Goal: Task Accomplishment & Management: Manage account settings

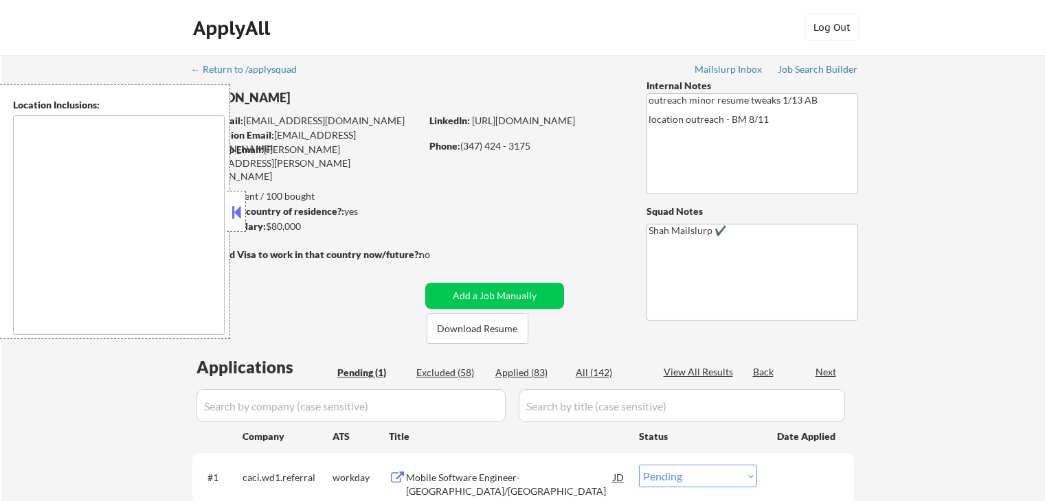
select select ""pending""
type textarea "[GEOGRAPHIC_DATA], [GEOGRAPHIC_DATA] [GEOGRAPHIC_DATA], [GEOGRAPHIC_DATA] [GEOG…"
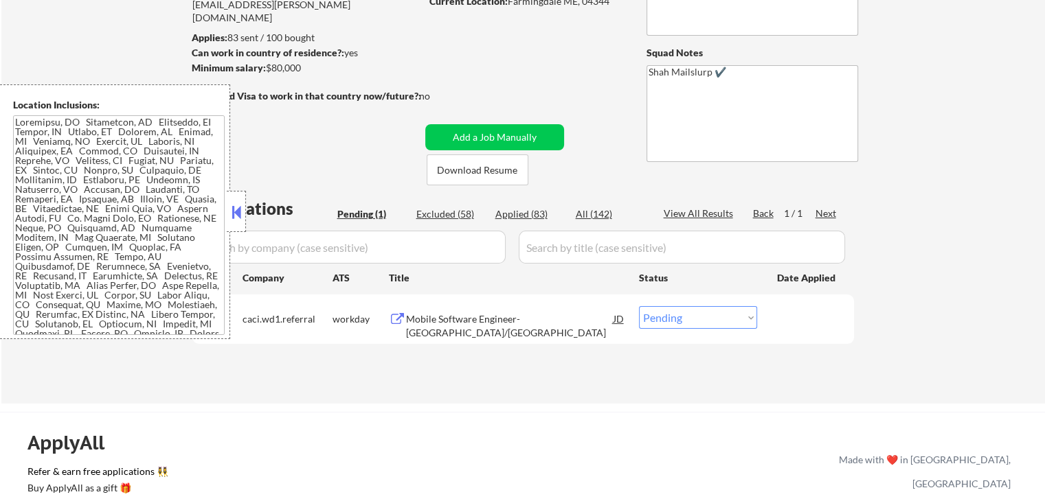
scroll to position [206, 0]
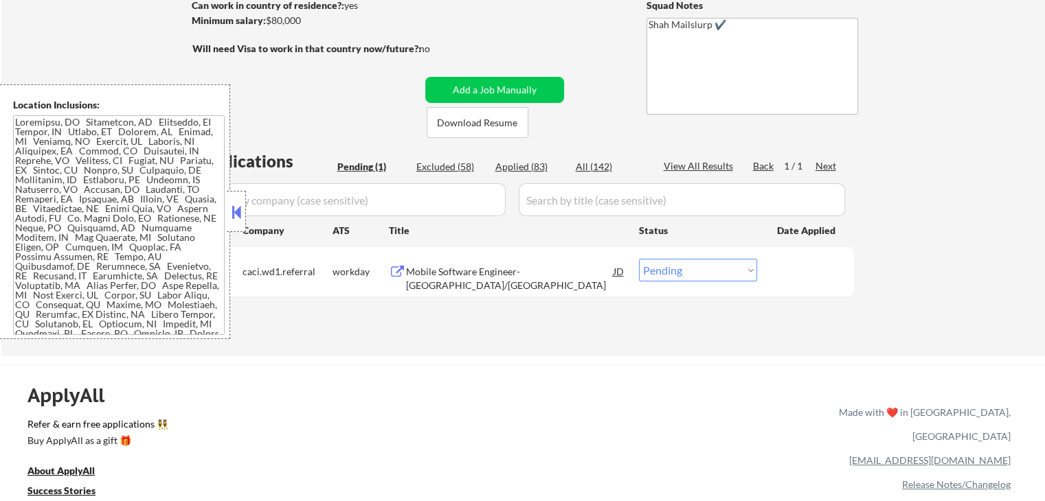
click at [422, 269] on div "Mobile Software Engineer- [GEOGRAPHIC_DATA]/[GEOGRAPHIC_DATA]" at bounding box center [509, 278] width 207 height 27
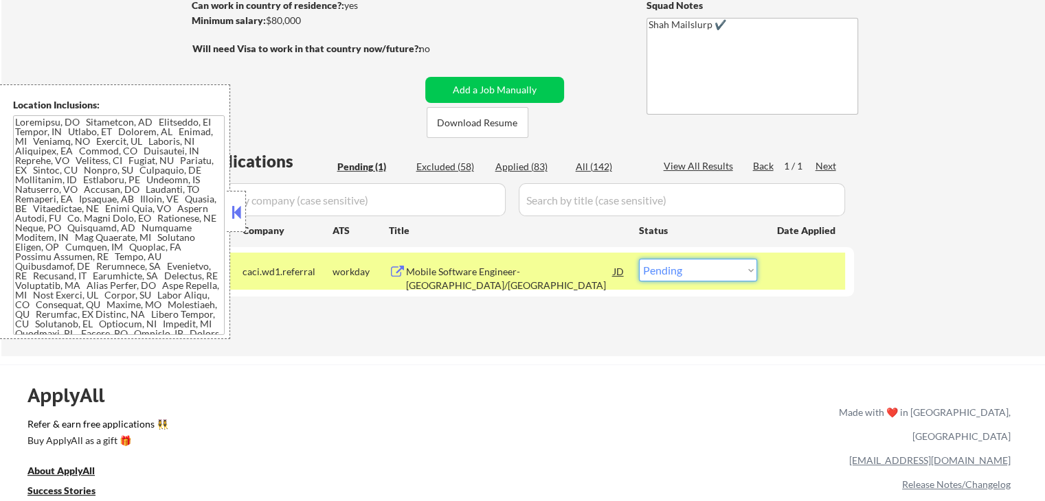
click at [734, 267] on select "Choose an option... Pending Applied Excluded (Questions) Excluded (Expired) Exc…" at bounding box center [698, 270] width 118 height 23
select select ""excluded__expired_""
click at [639, 259] on select "Choose an option... Pending Applied Excluded (Questions) Excluded (Expired) Exc…" at bounding box center [698, 270] width 118 height 23
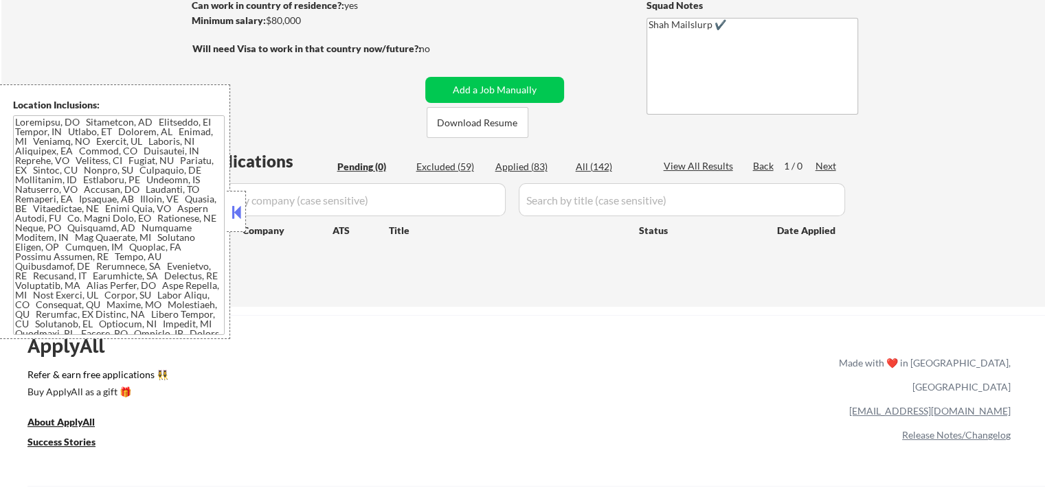
click at [731, 386] on div "ApplyAll Refer & earn free applications 👯‍♀️ Buy ApplyAll as a gift 🎁 About App…" at bounding box center [522, 434] width 1045 height 218
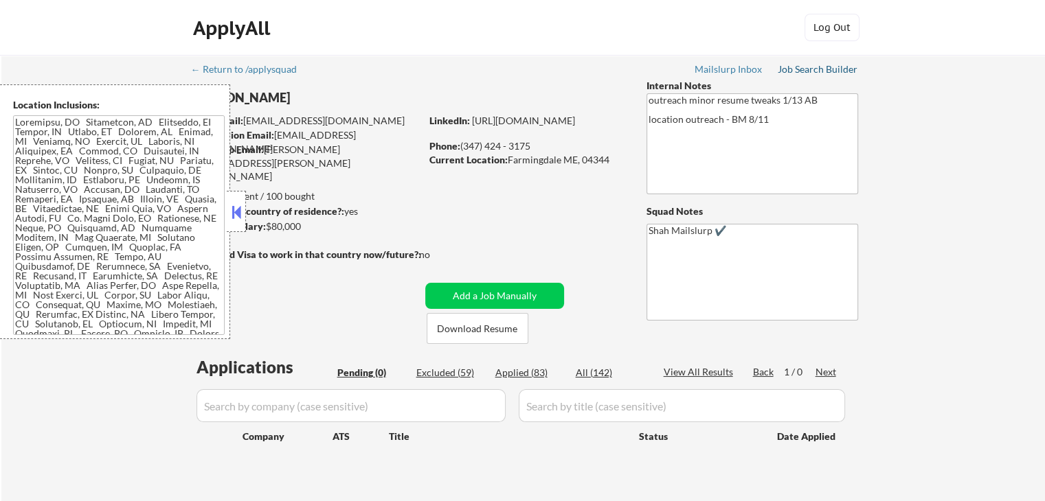
click at [799, 69] on div "Job Search Builder" at bounding box center [817, 70] width 80 height 10
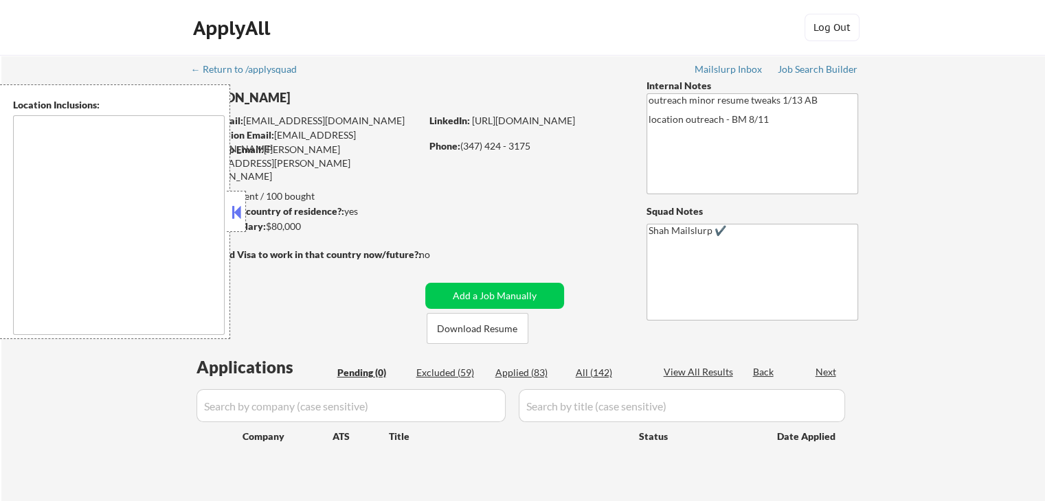
type textarea "[GEOGRAPHIC_DATA], [GEOGRAPHIC_DATA] [GEOGRAPHIC_DATA], [GEOGRAPHIC_DATA] [GEOG…"
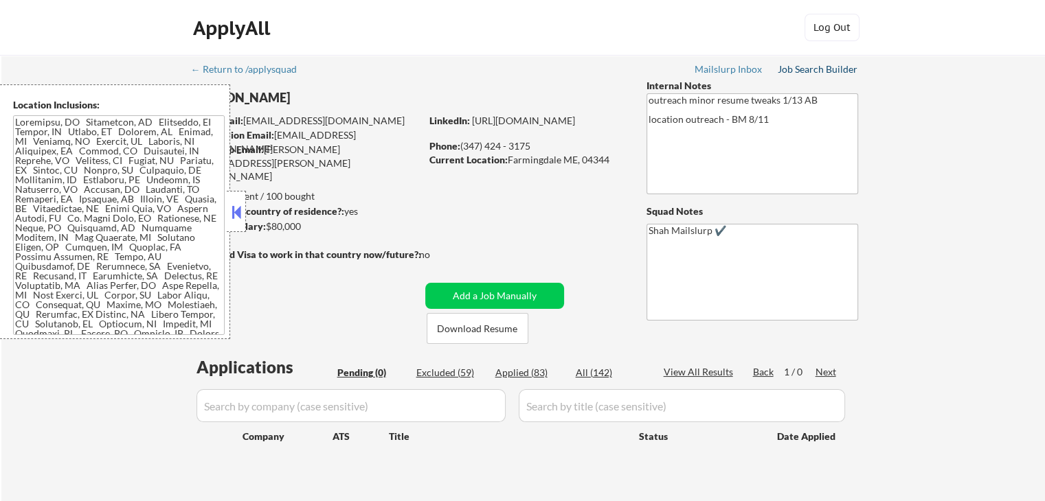
click at [808, 69] on div "Job Search Builder" at bounding box center [817, 70] width 80 height 10
